Goal: Task Accomplishment & Management: Manage account settings

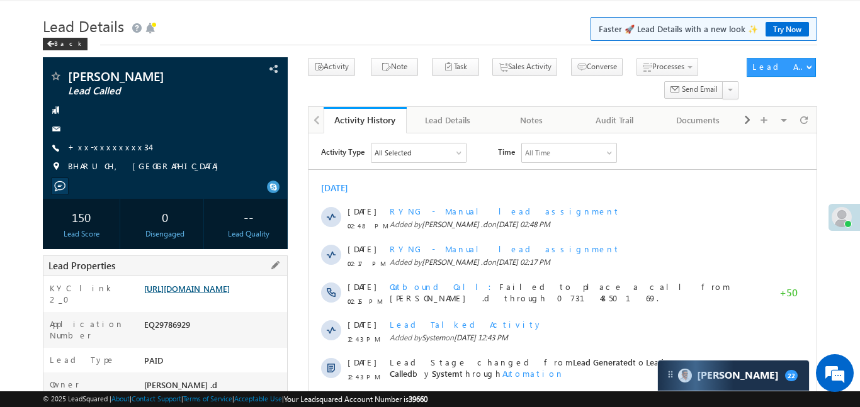
scroll to position [128, 0]
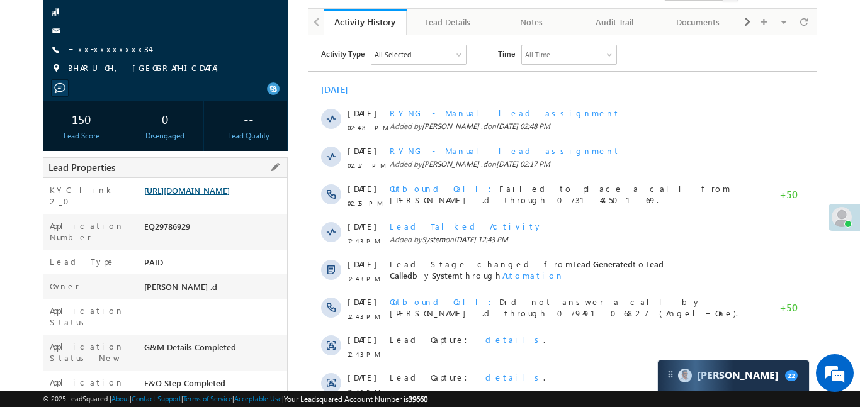
click at [223, 196] on link "https://angelbroking1-pk3em7sa.customui-test.leadsquared.com?leadId=e06937c5-17…" at bounding box center [187, 190] width 86 height 11
click at [213, 196] on link "https://angelbroking1-pk3em7sa.customui-test.leadsquared.com?leadId=e06937c5-17…" at bounding box center [187, 190] width 86 height 11
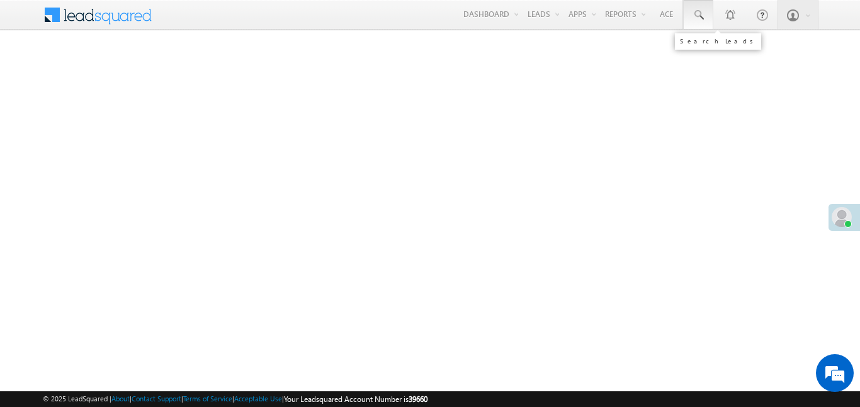
click at [692, 14] on span at bounding box center [698, 15] width 13 height 13
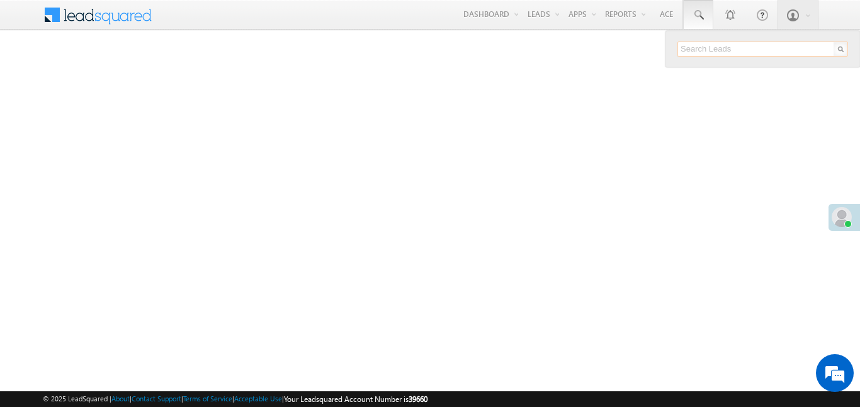
paste input "EQ29532783"
type input "EQ29532783"
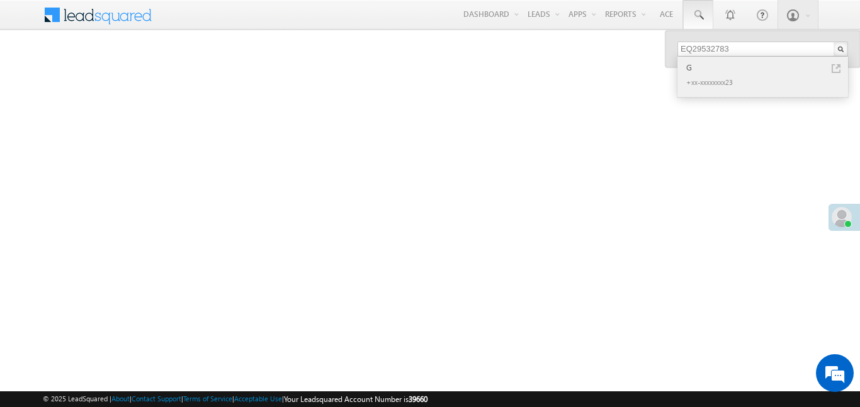
click at [691, 67] on div "G" at bounding box center [768, 67] width 169 height 14
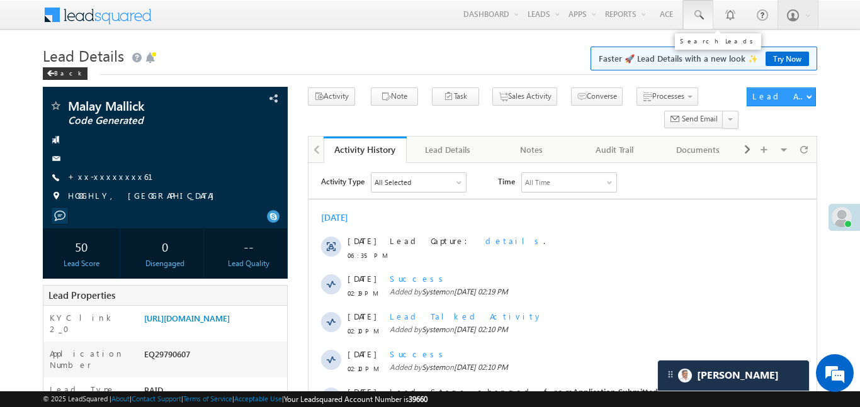
click at [692, 14] on span at bounding box center [698, 15] width 13 height 13
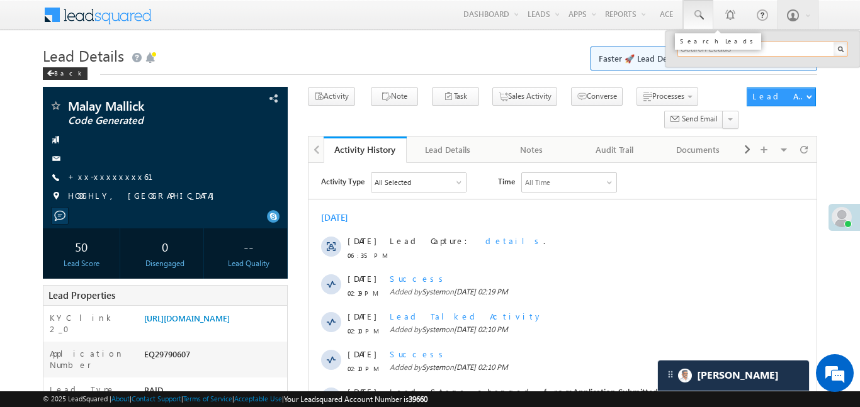
paste input "EQ19883872"
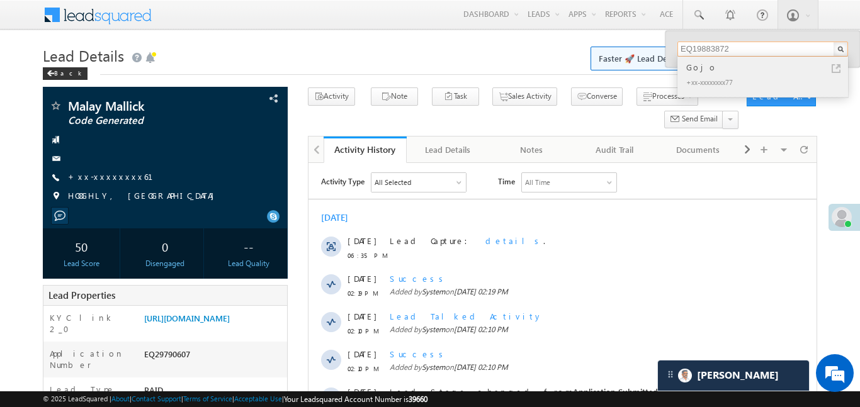
type input "EQ19883872"
click at [701, 70] on div "Gojo" at bounding box center [768, 67] width 169 height 14
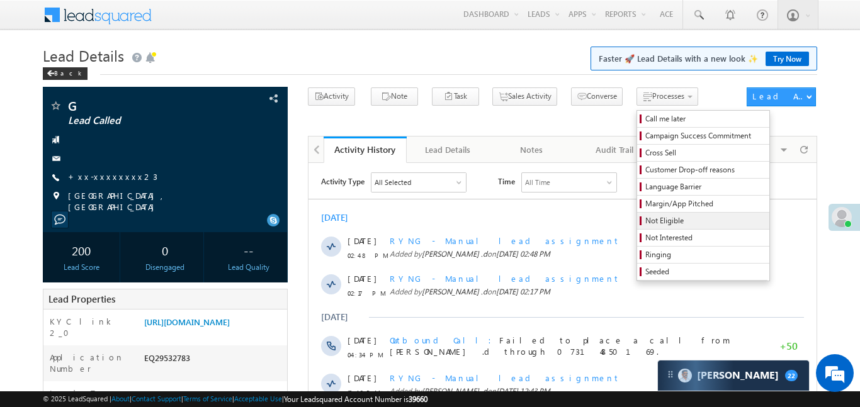
click at [653, 227] on link "Not Eligible" at bounding box center [703, 221] width 132 height 16
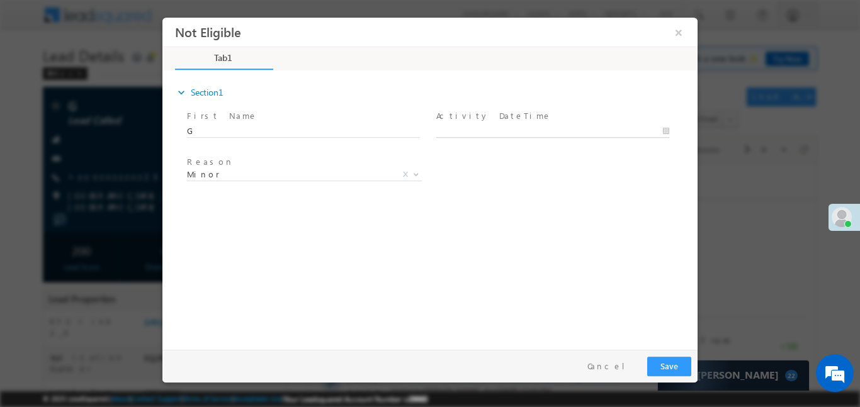
type input "30/09/25 7:01 PM"
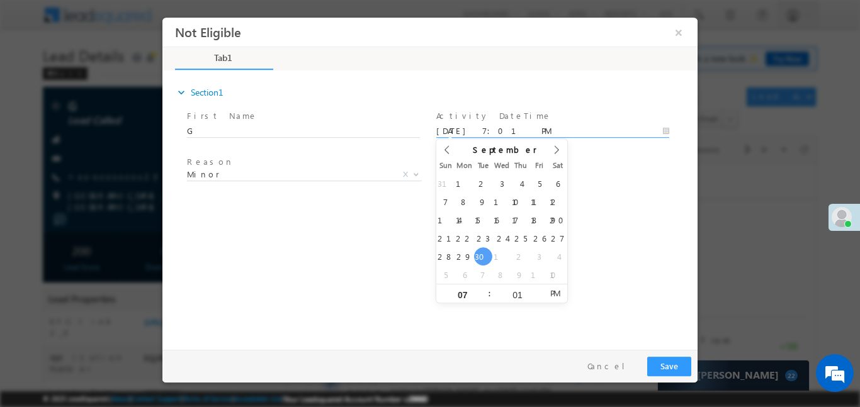
click at [500, 125] on input "30/09/25 7:01 PM" at bounding box center [552, 131] width 233 height 13
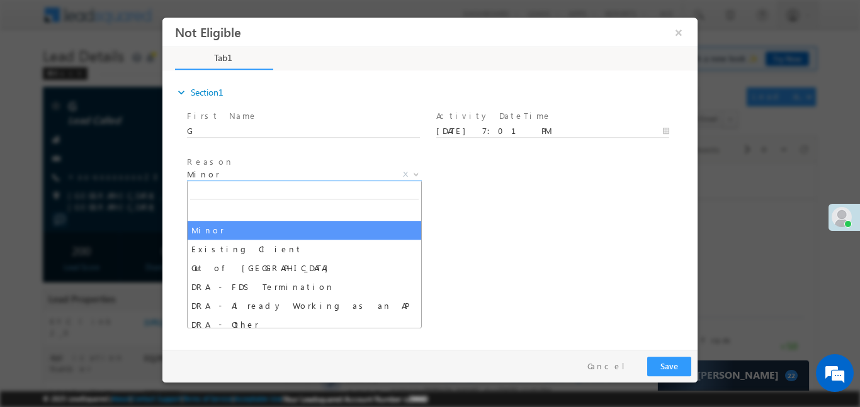
click at [327, 168] on span "Minor" at bounding box center [289, 173] width 205 height 11
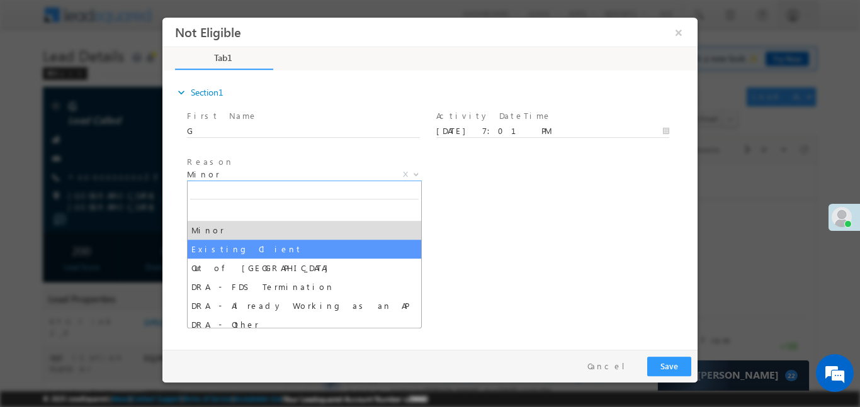
select select "Existing Client"
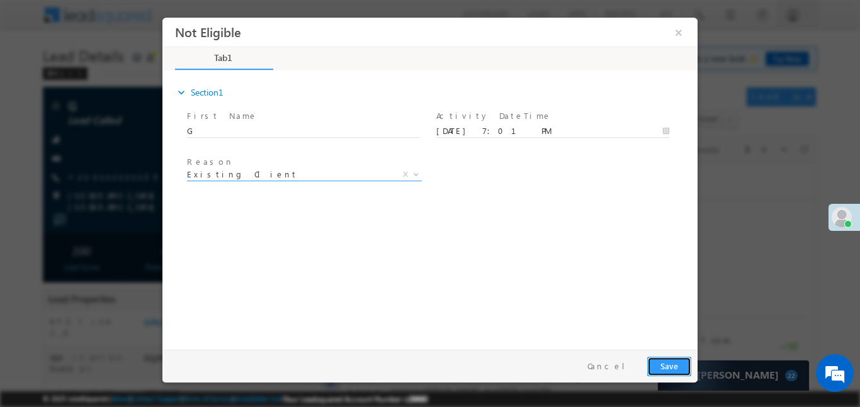
click at [660, 364] on button "Save" at bounding box center [669, 366] width 44 height 20
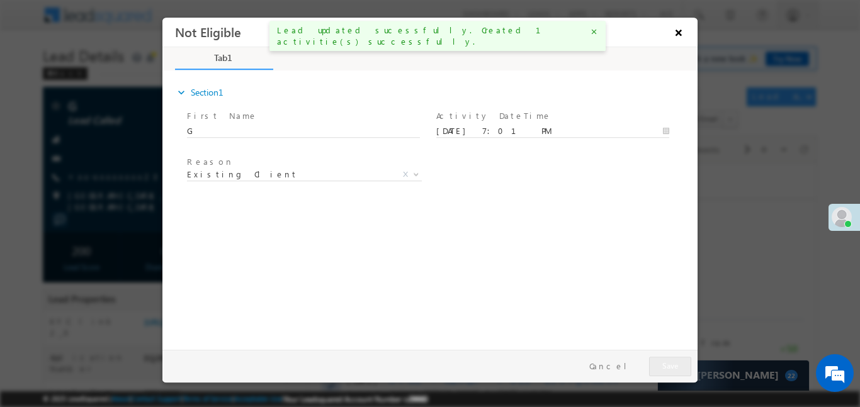
click at [674, 34] on button "×" at bounding box center [678, 31] width 21 height 23
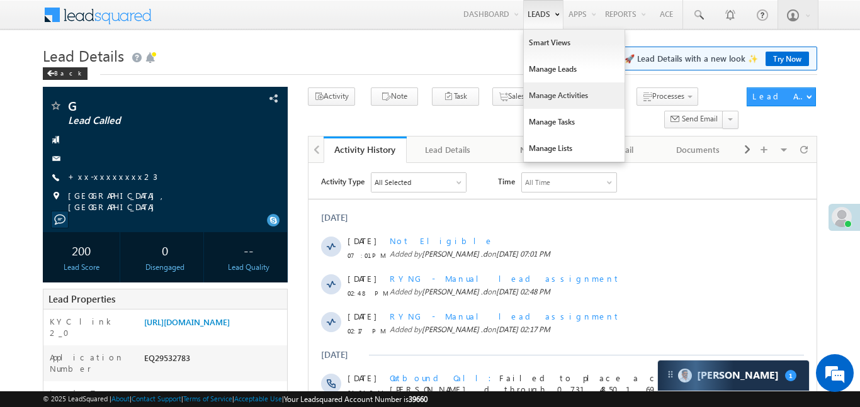
click at [568, 88] on link "Manage Activities" at bounding box center [574, 95] width 101 height 26
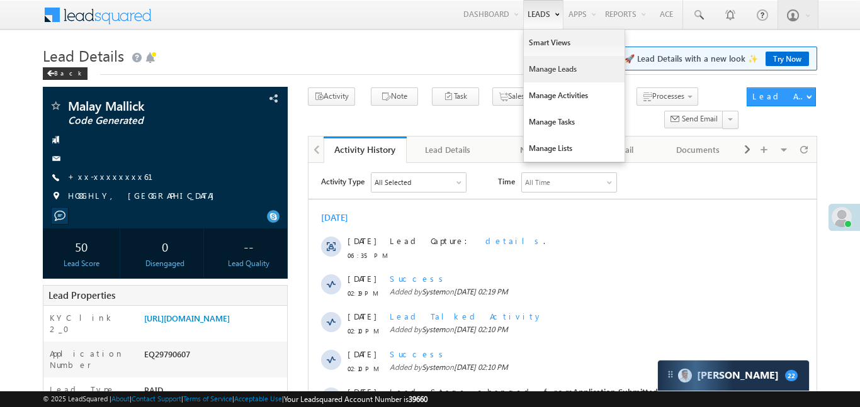
click at [563, 76] on link "Manage Leads" at bounding box center [574, 69] width 101 height 26
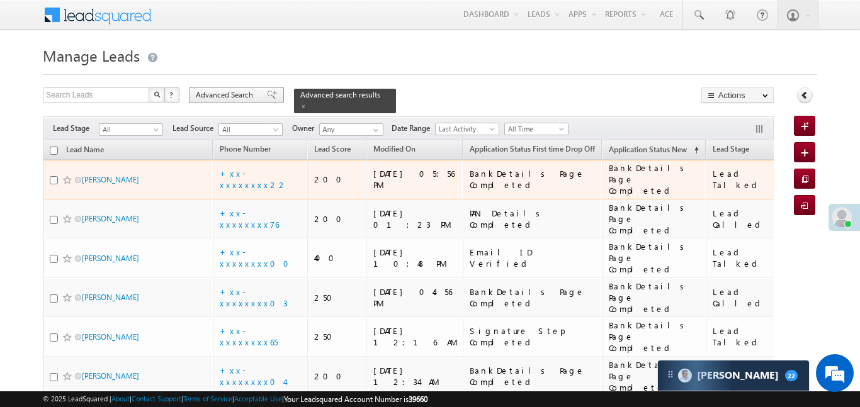
click at [254, 103] on div "Search Leads X ? 562 results found Advanced Search Advanced Search Advanced sea…" at bounding box center [408, 100] width 731 height 26
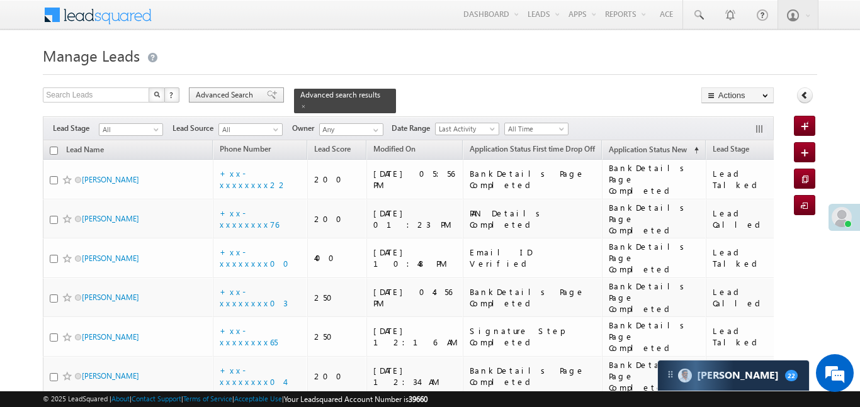
click at [252, 95] on span "Advanced Search" at bounding box center [226, 94] width 61 height 11
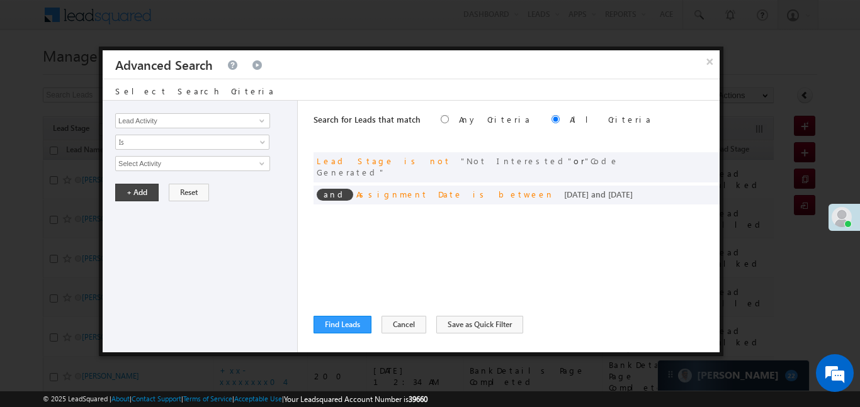
click at [0, 0] on span at bounding box center [0, 0] width 0 height 0
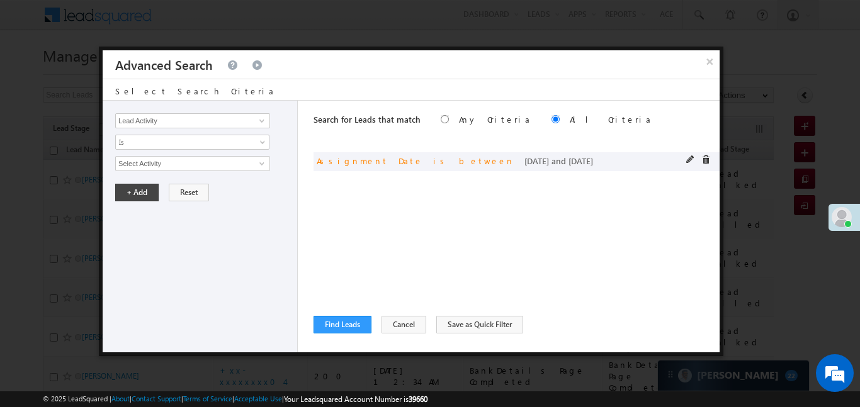
click at [711, 161] on div at bounding box center [701, 160] width 30 height 11
click at [701, 154] on div "and Assignment Date is between 15/09/25 and 30/09/25" at bounding box center [516, 161] width 406 height 19
click at [707, 159] on span at bounding box center [705, 159] width 9 height 9
click at [180, 118] on input "Lead Activity" at bounding box center [192, 120] width 155 height 15
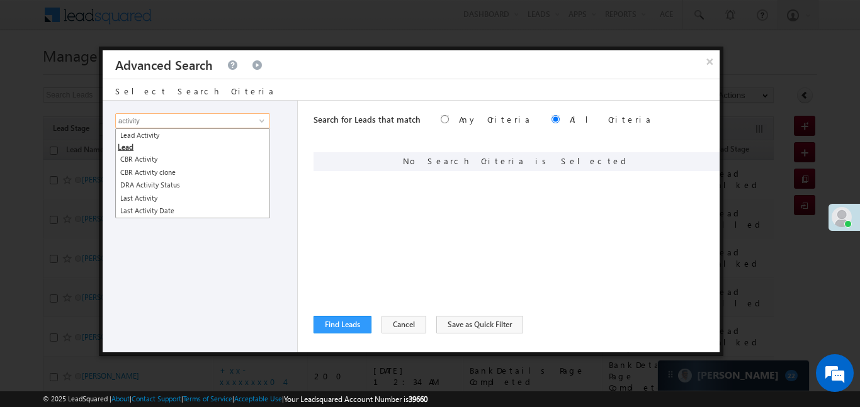
click at [163, 144] on li "Lead" at bounding box center [193, 141] width 154 height 25
click at [167, 138] on link "Lead Activity" at bounding box center [192, 135] width 155 height 14
type input "Lead Activity"
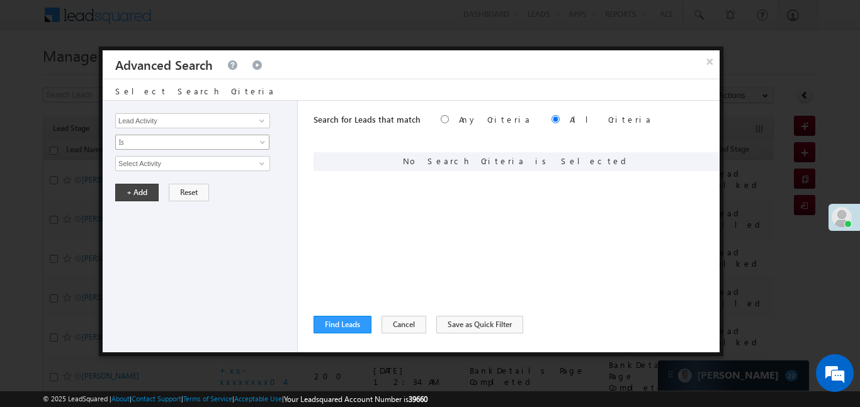
click at [154, 142] on span "Is" at bounding box center [184, 142] width 137 height 11
click at [153, 154] on link "Is" at bounding box center [193, 156] width 154 height 11
click at [143, 167] on input "Select Activity" at bounding box center [192, 163] width 155 height 15
click at [256, 168] on link at bounding box center [260, 163] width 16 height 13
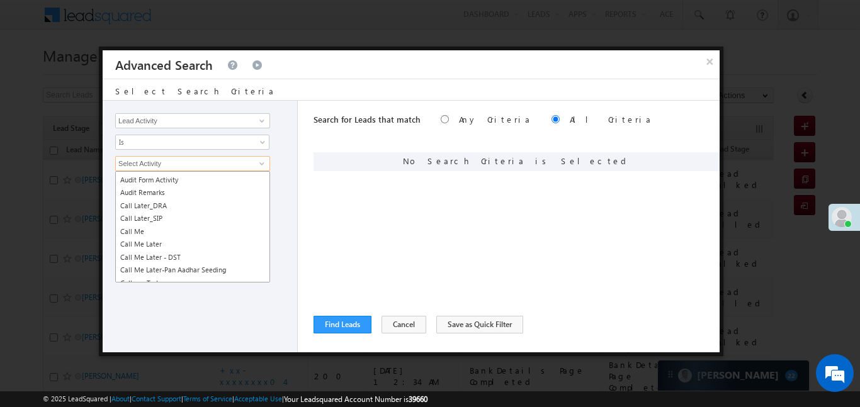
scroll to position [1187, 0]
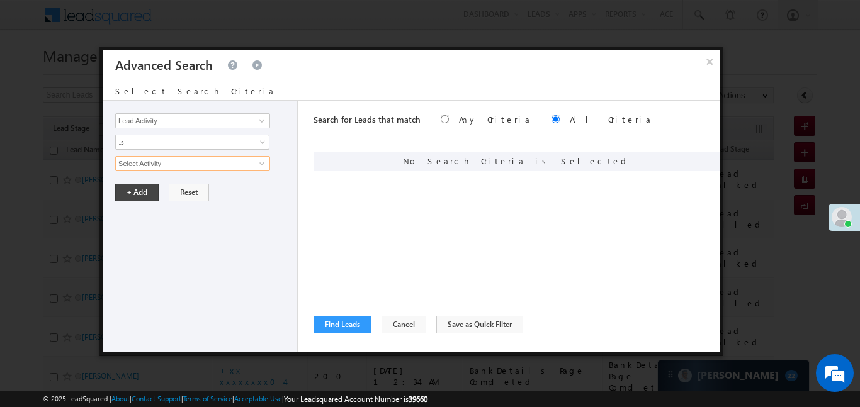
click at [221, 167] on input "Select Activity" at bounding box center [192, 163] width 155 height 15
click at [125, 137] on span "Is" at bounding box center [184, 142] width 137 height 11
click at [178, 158] on link "Is" at bounding box center [193, 156] width 154 height 11
click at [174, 163] on input "Select Activity" at bounding box center [192, 163] width 155 height 15
click at [256, 166] on link at bounding box center [260, 163] width 16 height 13
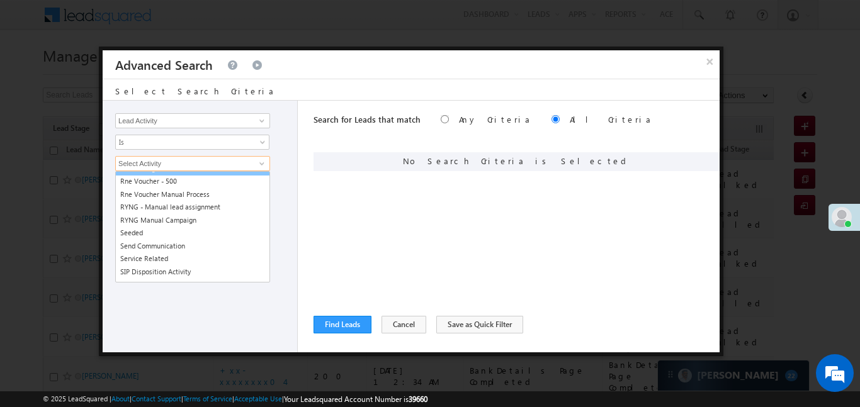
scroll to position [2164, 0]
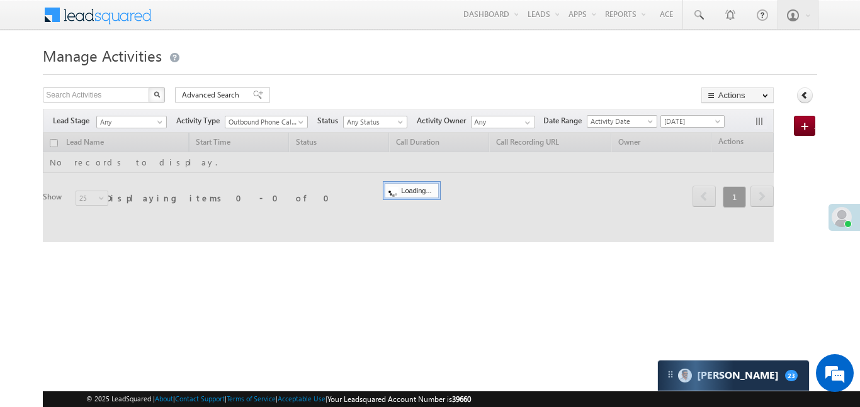
click at [568, 88] on div "Search Activities X 0 results found Advanced Search Advanced search results Act…" at bounding box center [408, 96] width 731 height 18
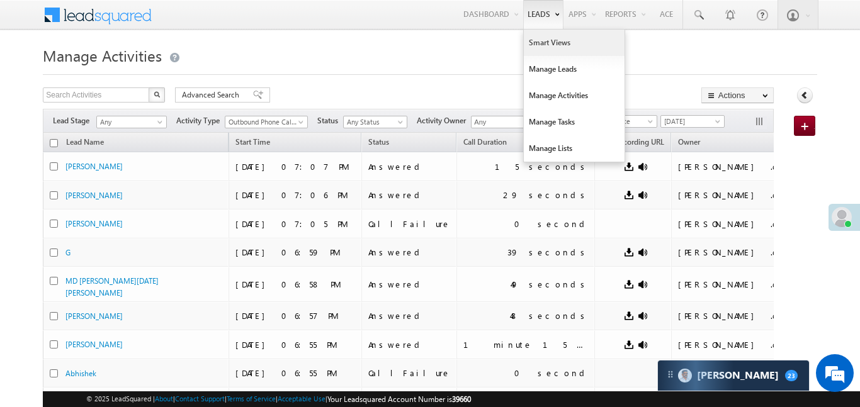
click at [555, 47] on link "Smart Views" at bounding box center [574, 43] width 101 height 26
